Goal: Task Accomplishment & Management: Manage account settings

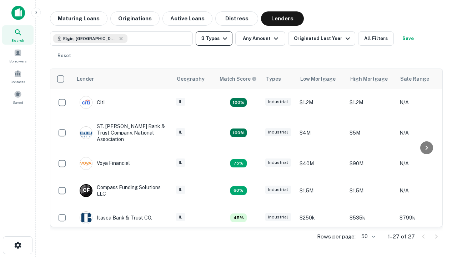
click at [214, 39] on button "3 Types" at bounding box center [214, 38] width 37 height 14
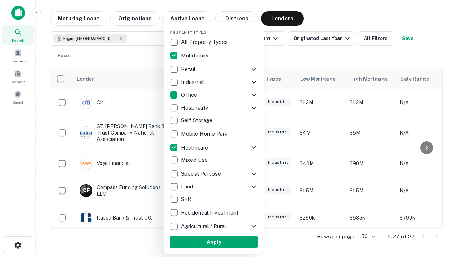
click at [214, 242] on button "Apply" at bounding box center [214, 242] width 89 height 13
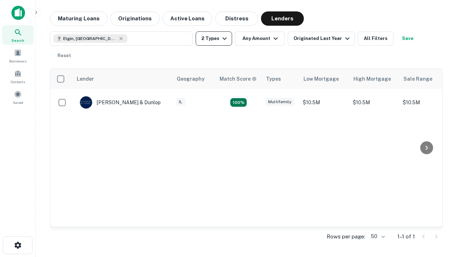
click at [214, 39] on button "2 Types" at bounding box center [214, 38] width 36 height 14
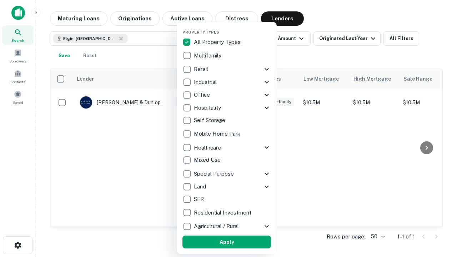
click at [227, 242] on button "Apply" at bounding box center [227, 242] width 89 height 13
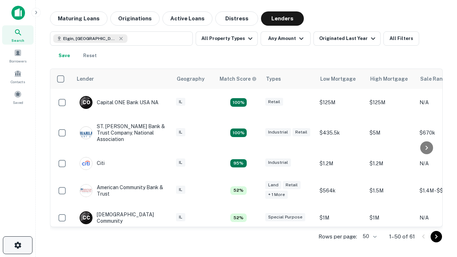
click at [18, 246] on icon "button" at bounding box center [18, 245] width 9 height 9
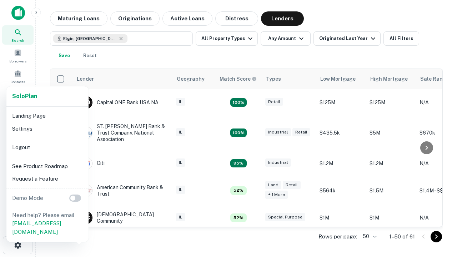
click at [47, 147] on li "Logout" at bounding box center [47, 147] width 76 height 13
